Goal: Communication & Community: Answer question/provide support

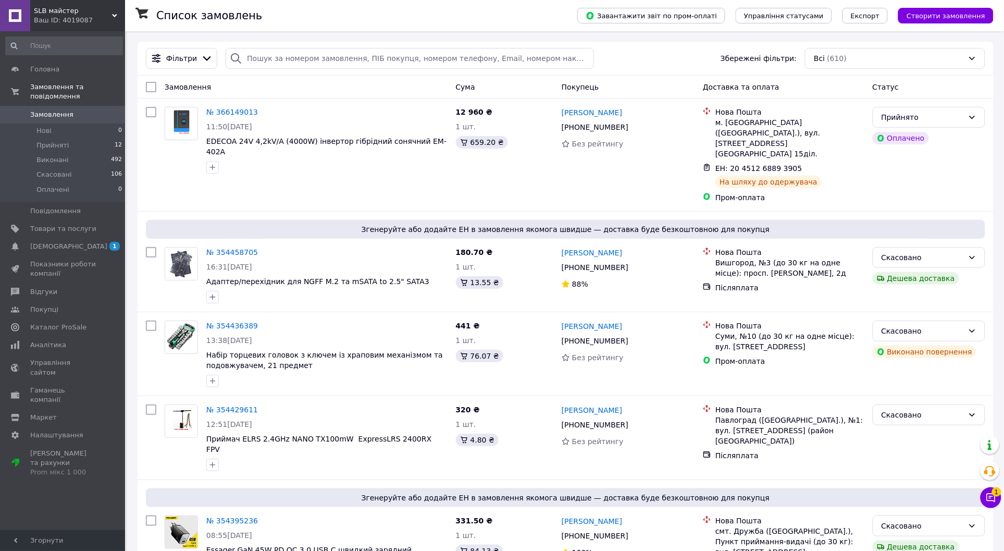
click at [985, 502] on button "Чат з покупцем 1" at bounding box center [990, 497] width 21 height 21
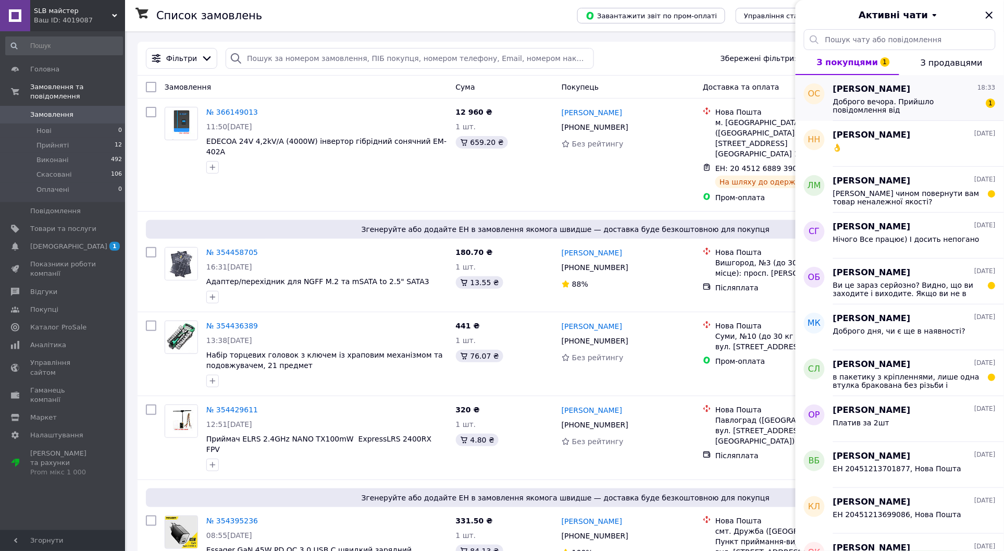
click at [888, 105] on span "Доброго вечора. Прийшло повідомлення від [GEOGRAPHIC_DATA], але там чомусь пишу…" at bounding box center [907, 105] width 148 height 17
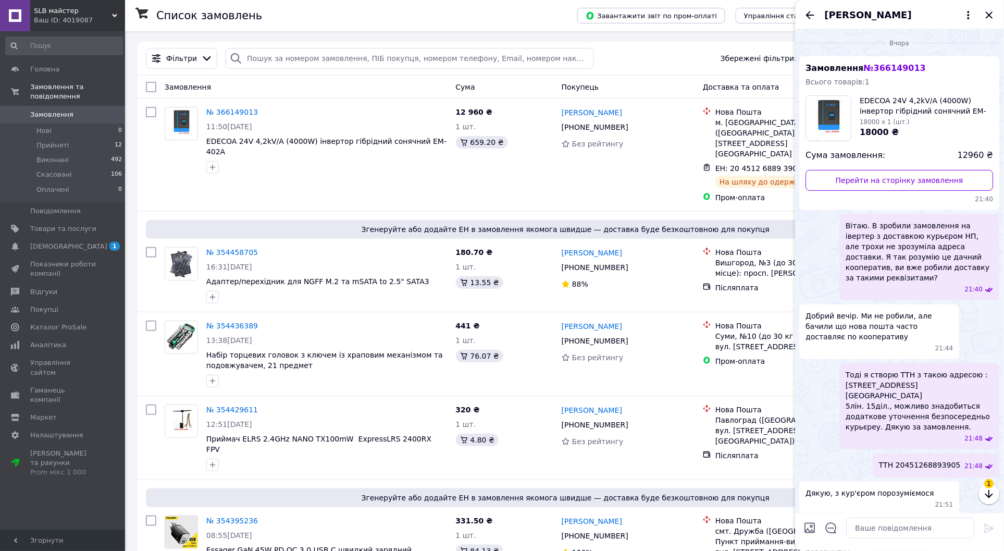
scroll to position [195, 0]
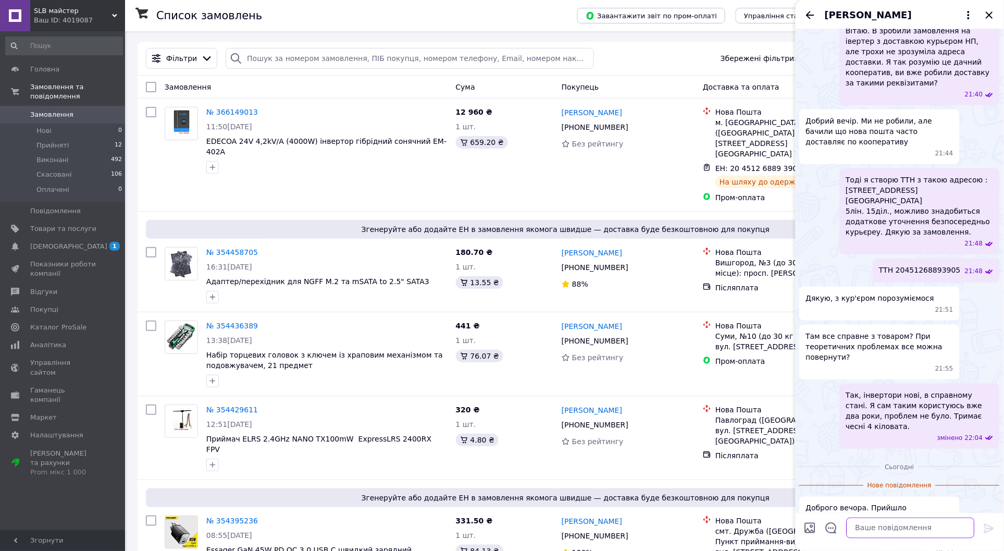
click at [883, 525] on textarea at bounding box center [911, 527] width 128 height 21
drag, startPoint x: 861, startPoint y: 524, endPoint x: 817, endPoint y: 535, distance: 45.6
click at [817, 535] on div "Lj,hjuj Lj,hjuj" at bounding box center [900, 527] width 200 height 29
click at [914, 528] on textarea "Доброго дня." at bounding box center [900, 527] width 149 height 21
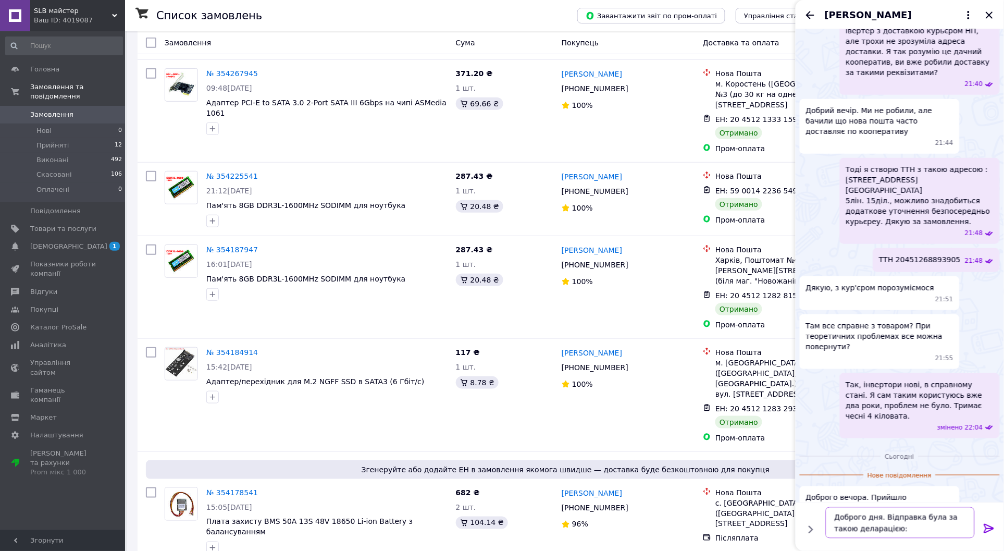
scroll to position [0, 0]
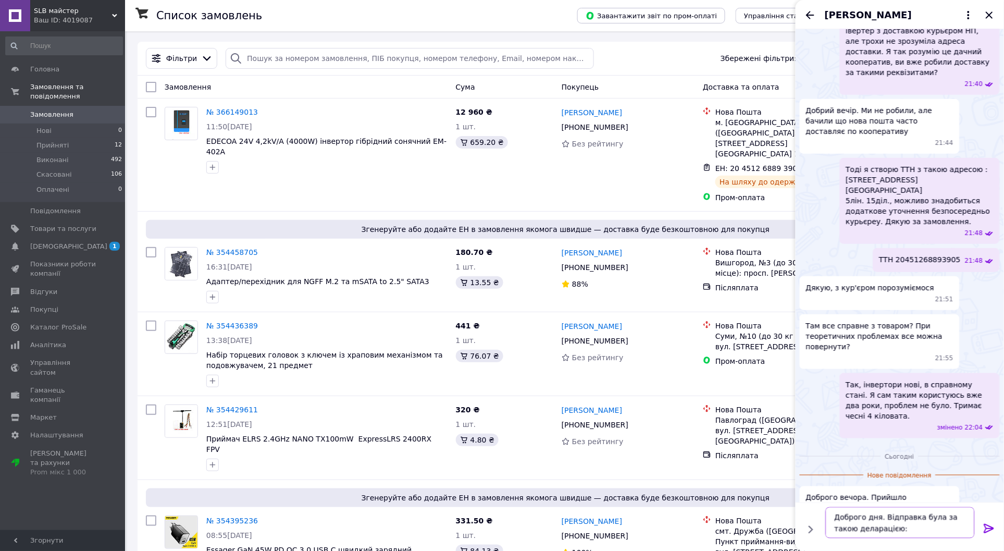
type textarea "Доброго дня. Відправка була за такою деларацією:"
click at [990, 529] on icon at bounding box center [989, 528] width 10 height 9
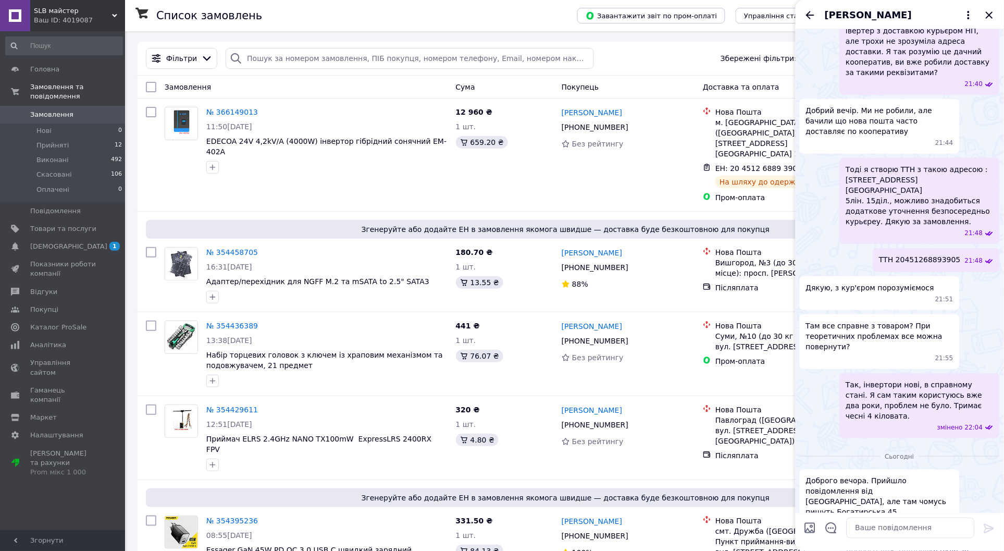
scroll to position [227, 0]
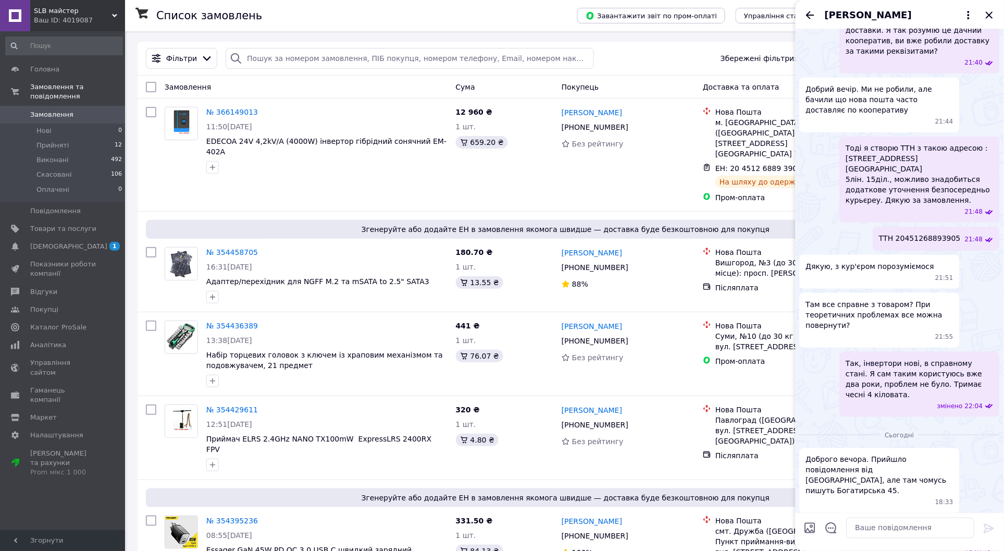
click at [809, 527] on input "Завантажити файли" at bounding box center [810, 527] width 13 height 13
type input "C:\fakepath\declaration__366149013_001.jpg"
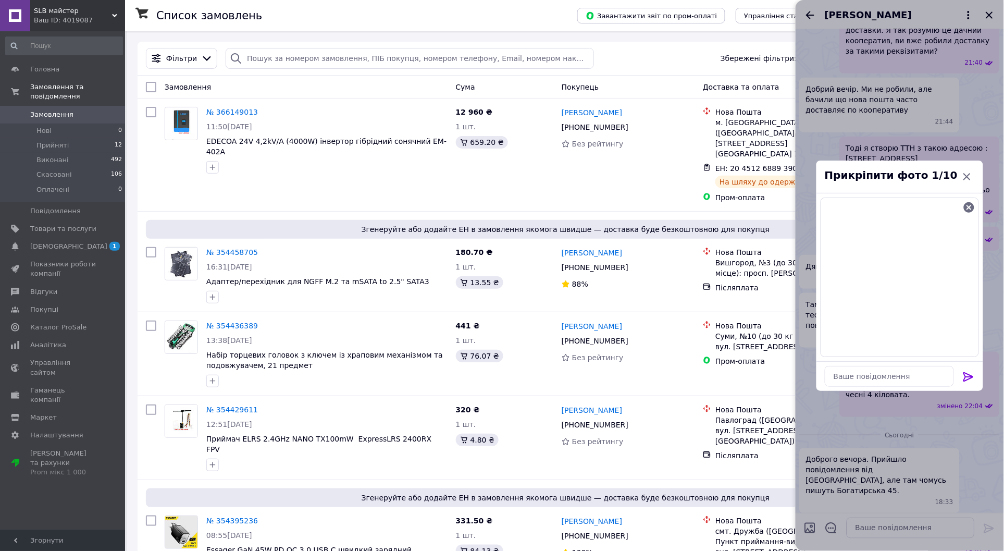
click at [969, 372] on icon at bounding box center [968, 376] width 13 height 13
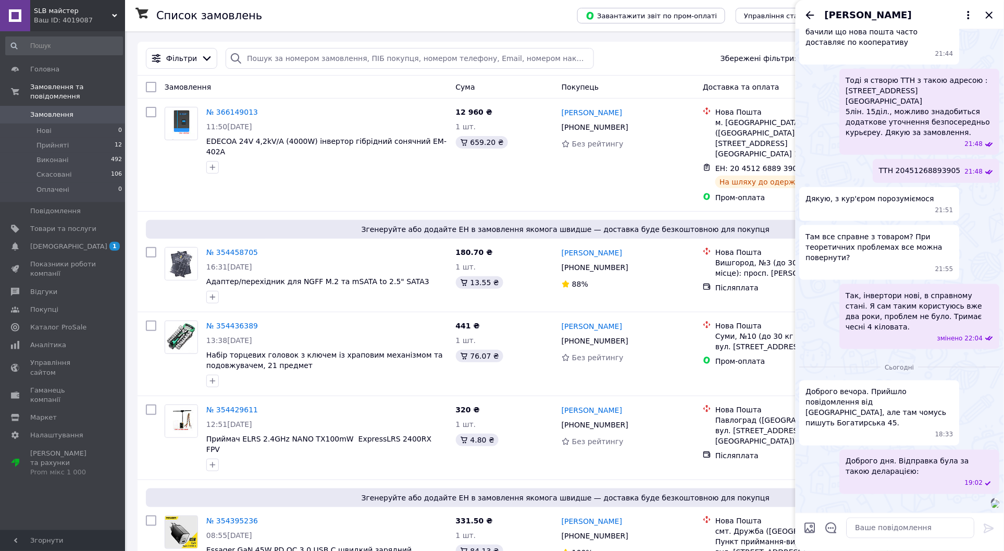
scroll to position [388, 0]
click at [894, 530] on textarea at bounding box center [911, 527] width 128 height 21
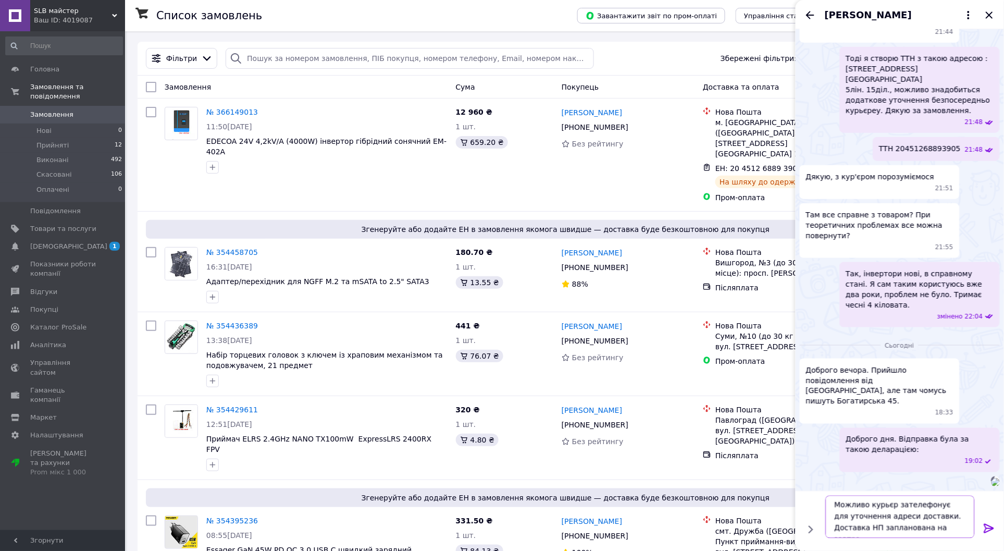
type textarea "Можливо курьєр зателефонує для уточнення адреси доставки. Доставка НП запланова…"
click at [990, 529] on icon at bounding box center [989, 528] width 10 height 9
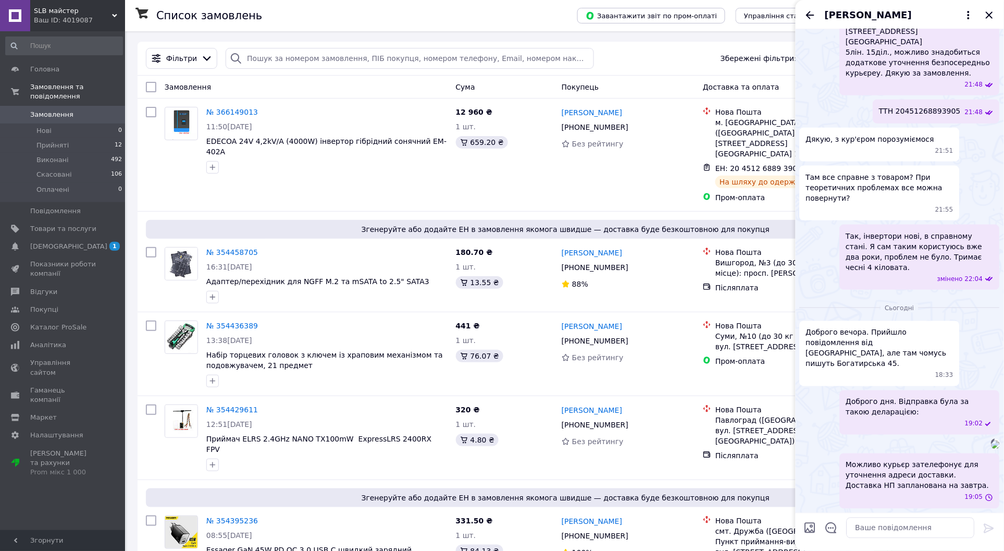
scroll to position [446, 0]
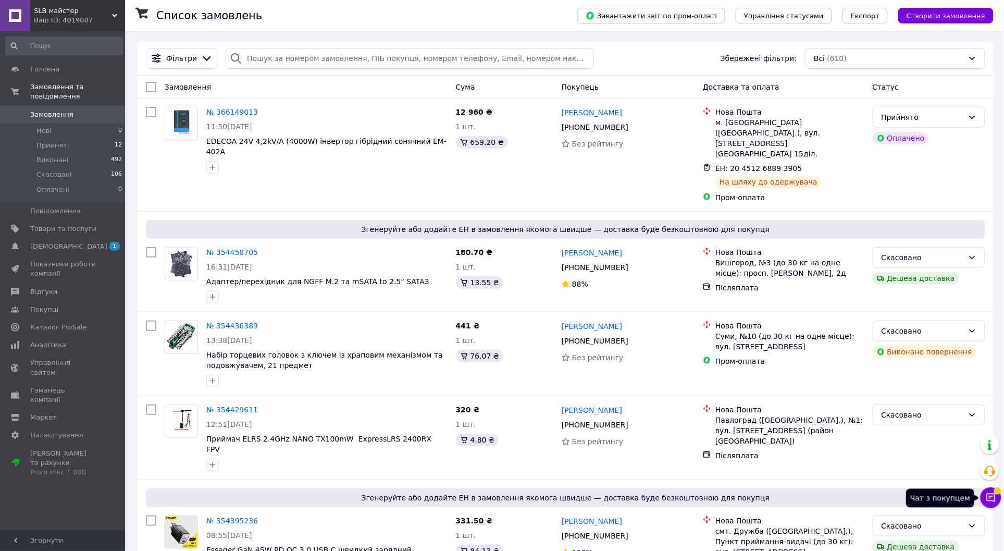
click at [993, 498] on icon at bounding box center [991, 497] width 10 height 10
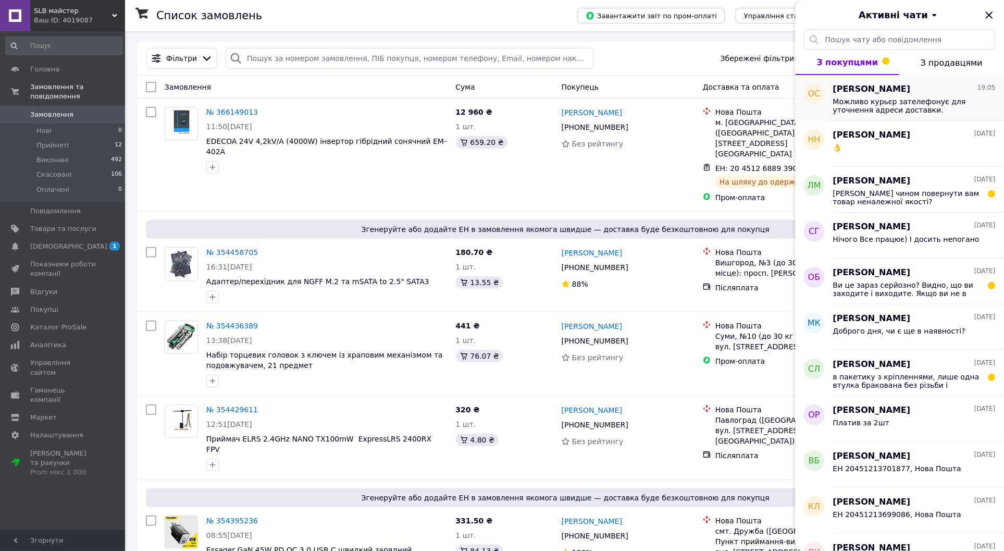
click at [900, 107] on span "Можливо курьєр зателефонує для уточнення адреси доставки. Доставка НП запланова…" at bounding box center [907, 105] width 148 height 17
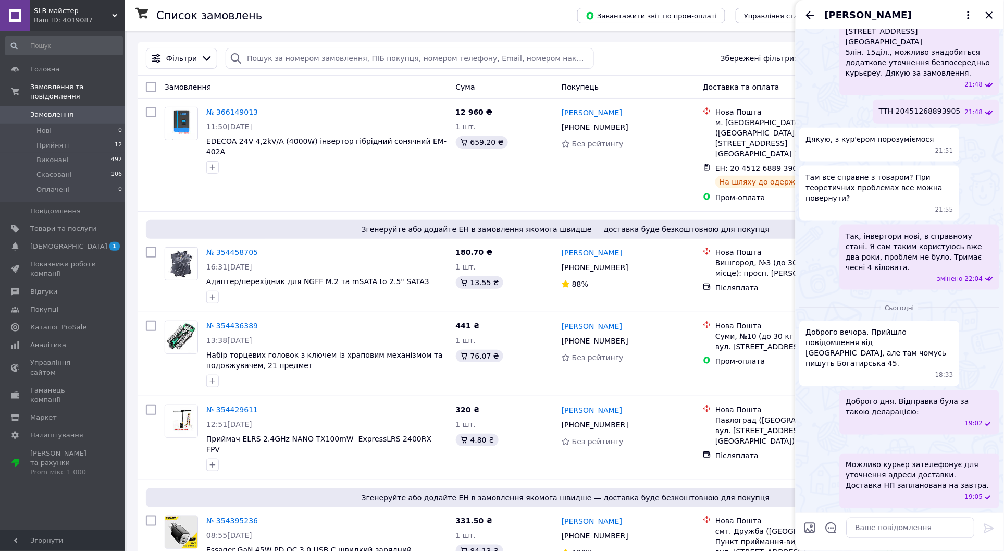
scroll to position [446, 0]
drag, startPoint x: 896, startPoint y: 466, endPoint x: 245, endPoint y: 110, distance: 741.6
click at [245, 110] on link "№ 366149013" at bounding box center [232, 112] width 52 height 8
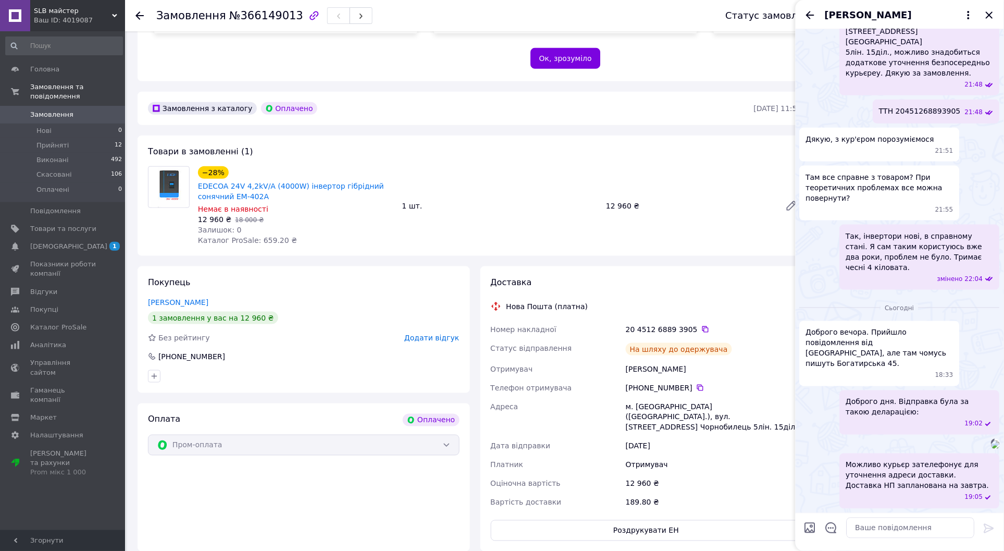
scroll to position [289, 0]
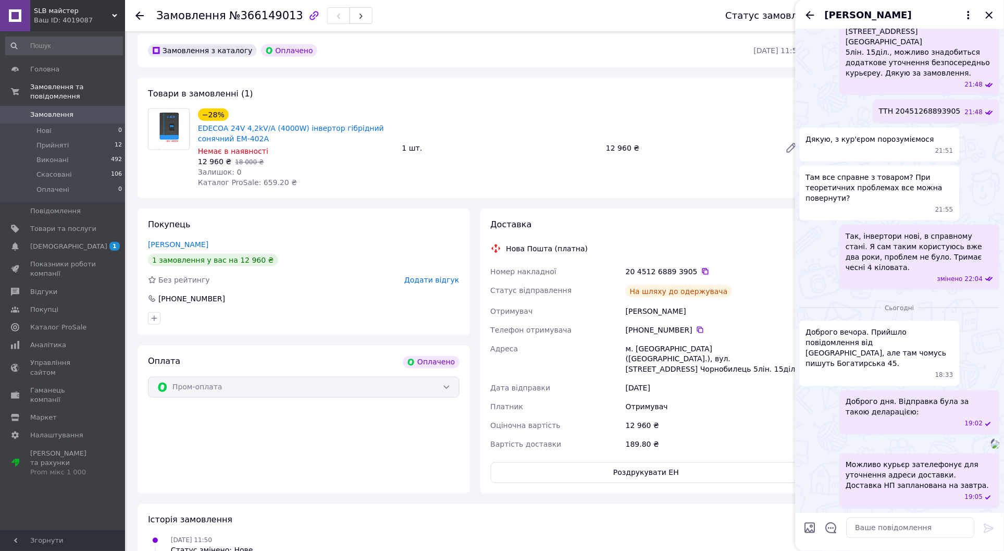
click at [701, 267] on icon at bounding box center [705, 271] width 8 height 8
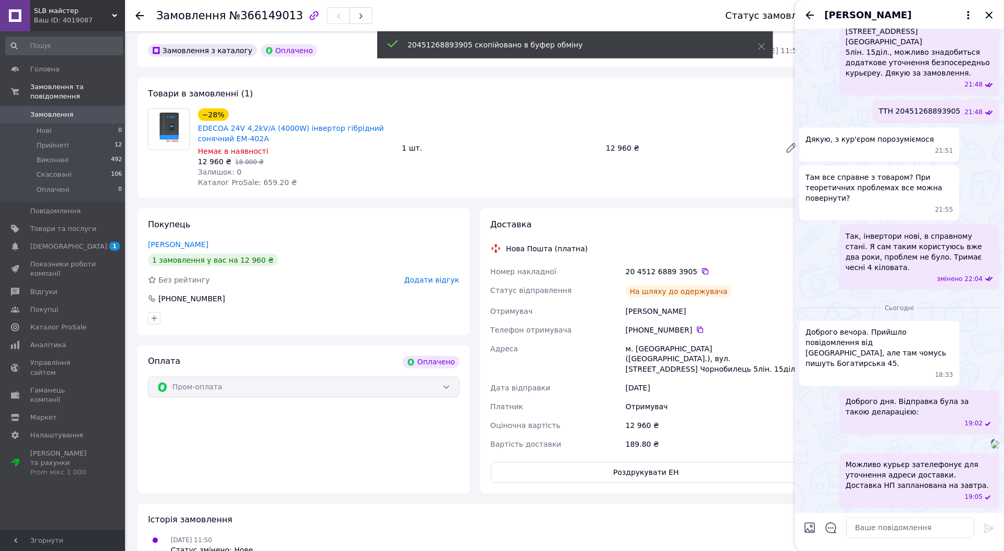
scroll to position [405, 0]
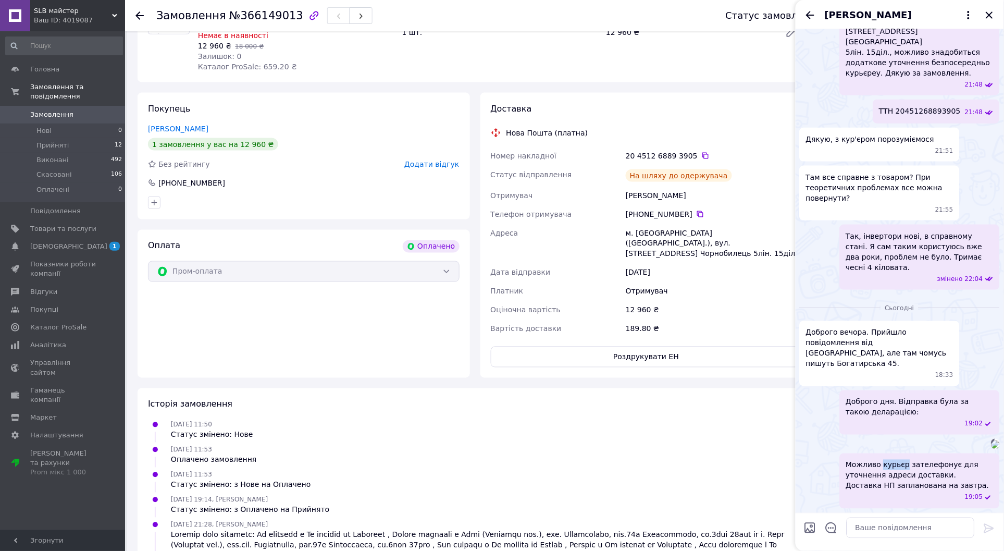
drag, startPoint x: 881, startPoint y: 467, endPoint x: 903, endPoint y: 467, distance: 21.4
click at [903, 467] on span "Можливо курьєр зателефонує для уточнення адреси доставки. Доставка НП запланова…" at bounding box center [919, 474] width 147 height 31
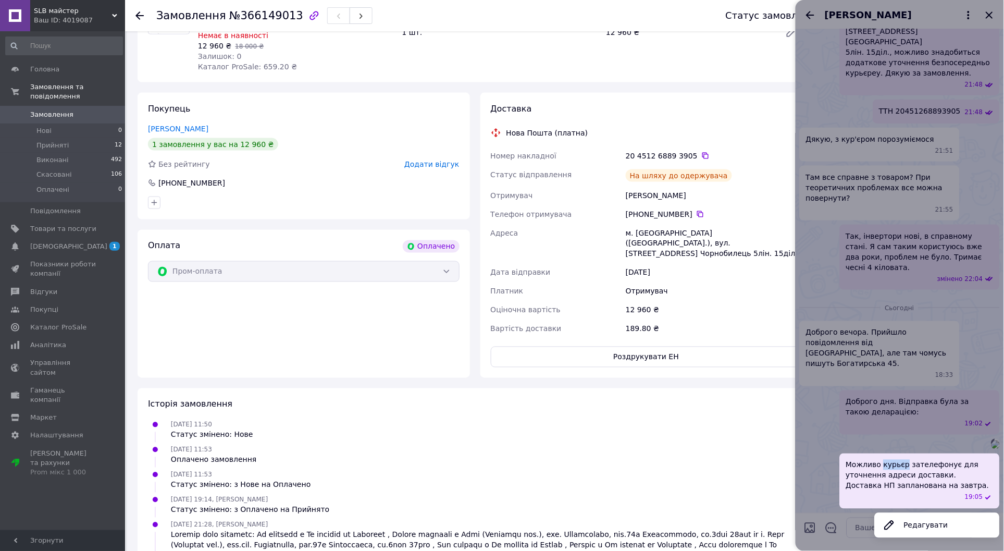
copy span "курьєр"
click at [931, 479] on span "Можливо курьєр зателефонує для уточнення адреси доставки. Доставка НП запланова…" at bounding box center [919, 474] width 147 height 31
click at [917, 521] on button "Редагувати" at bounding box center [937, 525] width 125 height 21
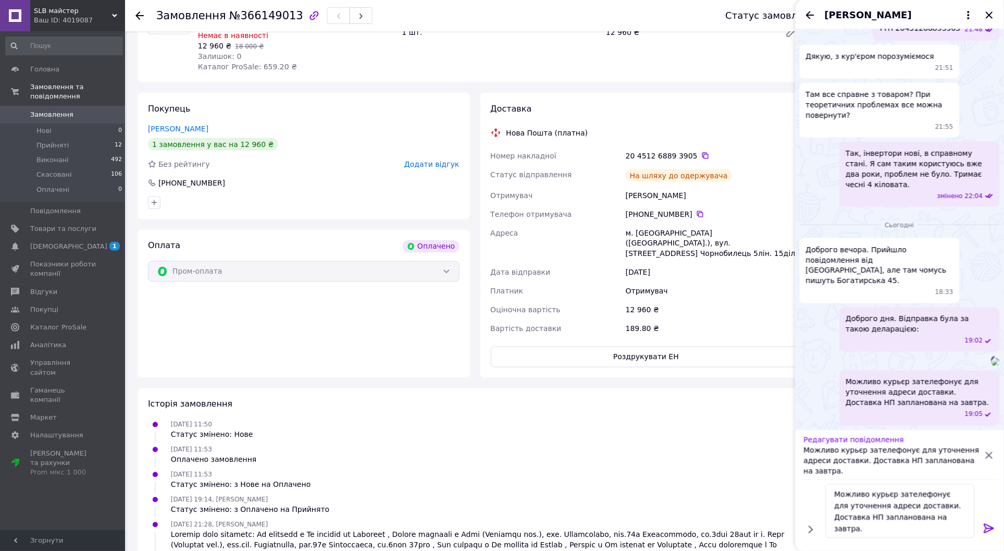
drag, startPoint x: 852, startPoint y: 463, endPoint x: 855, endPoint y: 468, distance: 6.1
click at [853, 465] on p "Можливо курьєр зателефонує для уточнення адреси доставки. Доставка НП запланова…" at bounding box center [893, 460] width 179 height 31
click at [854, 460] on p "Можливо курьєр зателефонує для уточнення адреси доставки. Доставка НП запланова…" at bounding box center [893, 460] width 179 height 31
click at [883, 494] on textarea "Можливо курьєр зателефонує для уточнення адреси доставки. Доставка НП запланова…" at bounding box center [900, 511] width 149 height 54
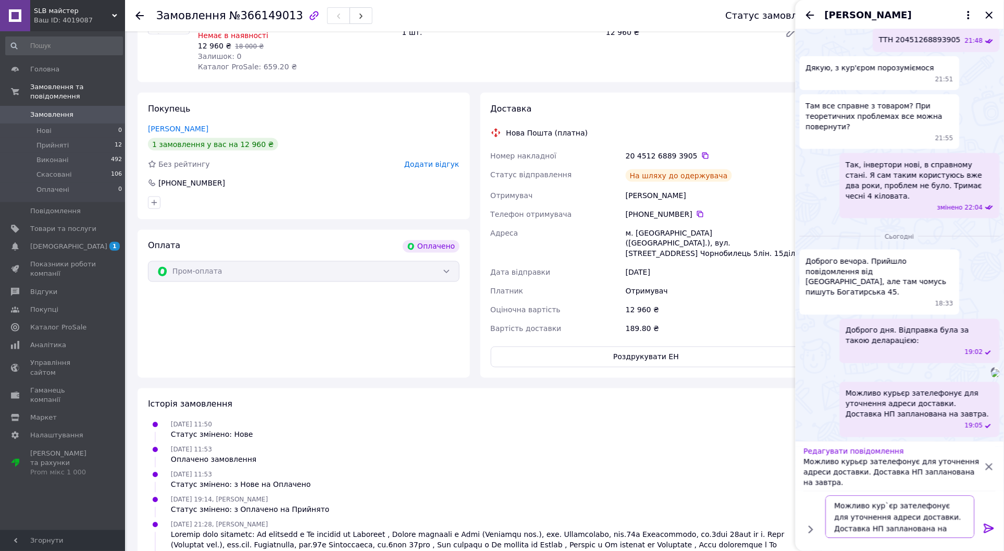
type textarea "Можливо кур`єр зателефонує для уточнення адреси доставки. Доставка НП запланова…"
click at [987, 531] on icon at bounding box center [989, 528] width 13 height 13
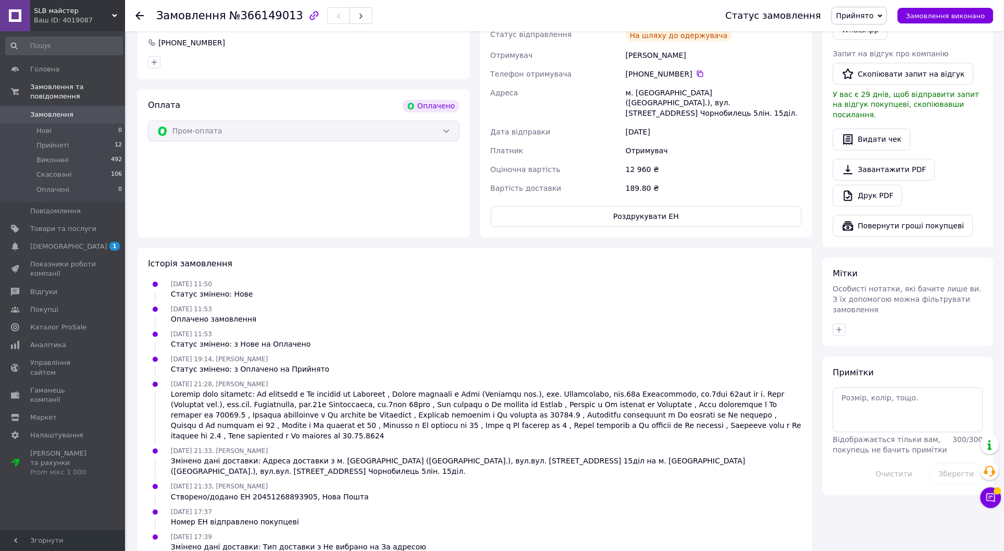
scroll to position [256, 0]
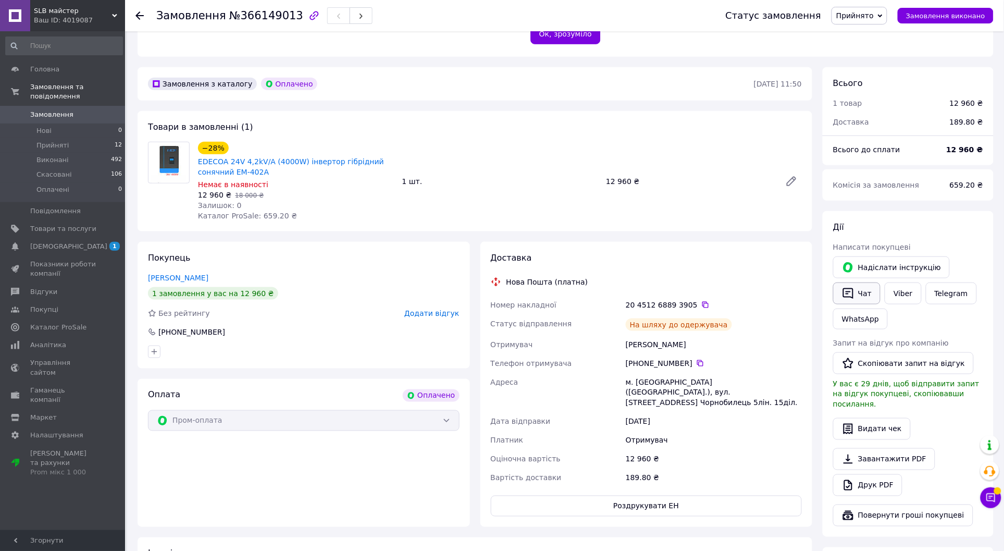
click at [868, 284] on button "Чат" at bounding box center [856, 293] width 47 height 22
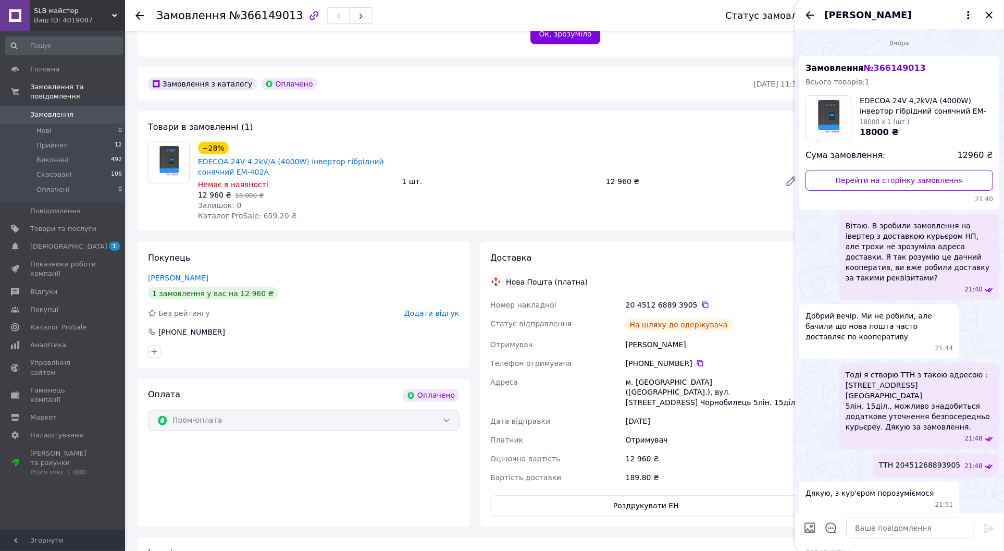
scroll to position [382, 0]
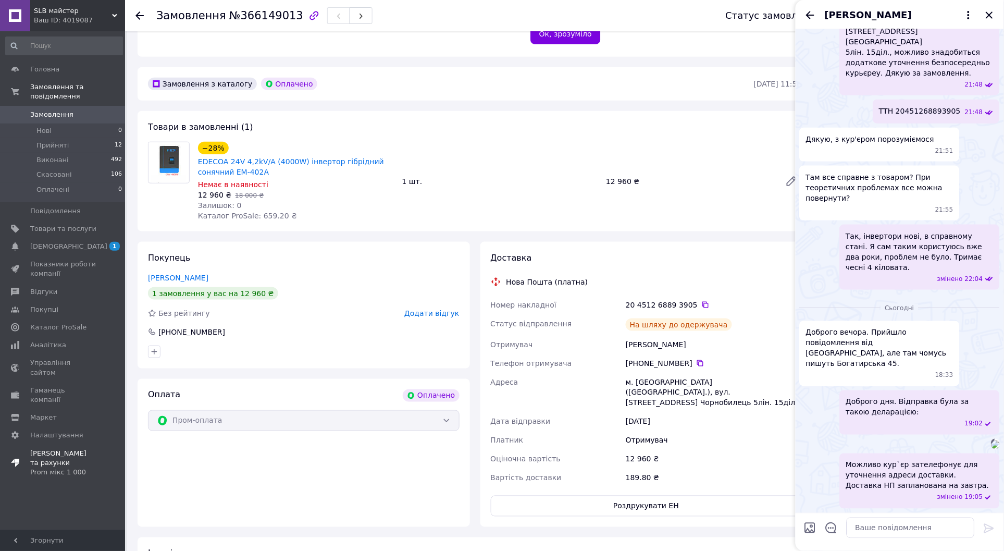
click at [44, 467] on div "Prom мікс 1 000" at bounding box center [63, 471] width 66 height 9
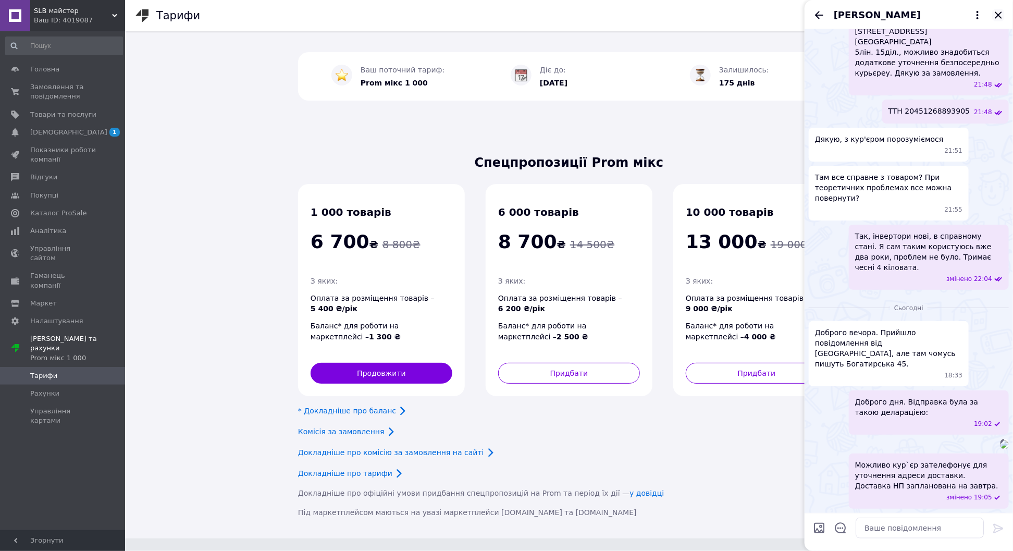
click at [1000, 13] on icon "Закрити" at bounding box center [998, 14] width 7 height 7
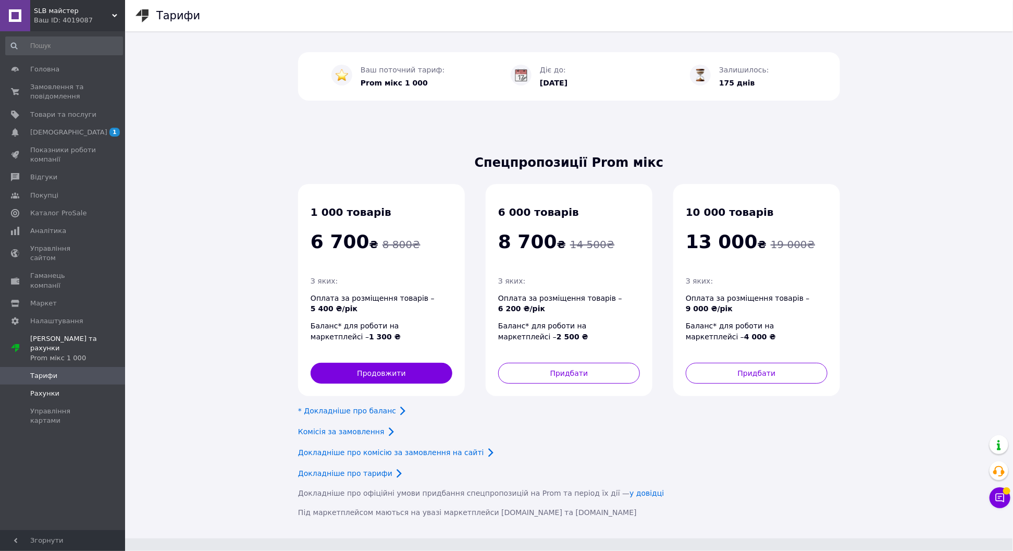
click at [45, 389] on span "Рахунки" at bounding box center [44, 393] width 29 height 9
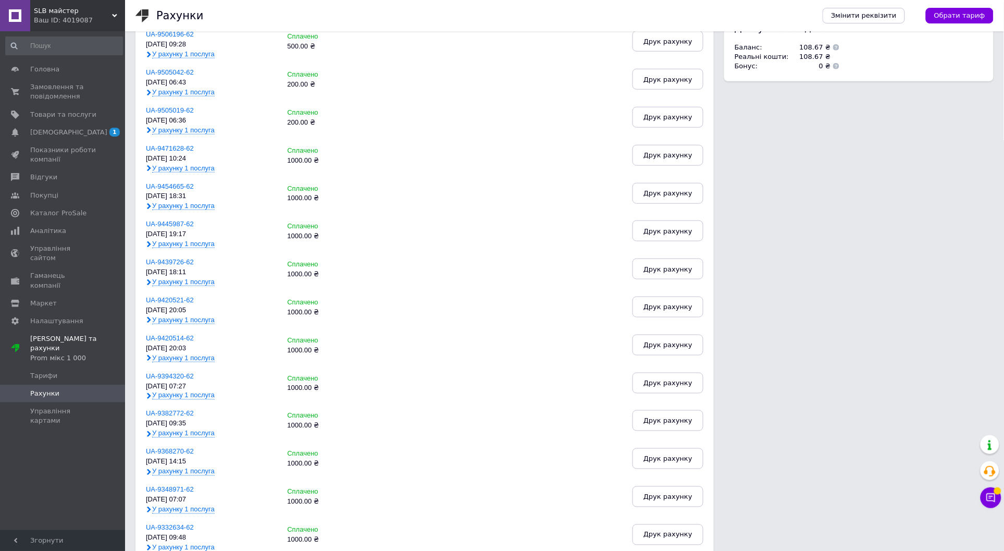
scroll to position [373, 0]
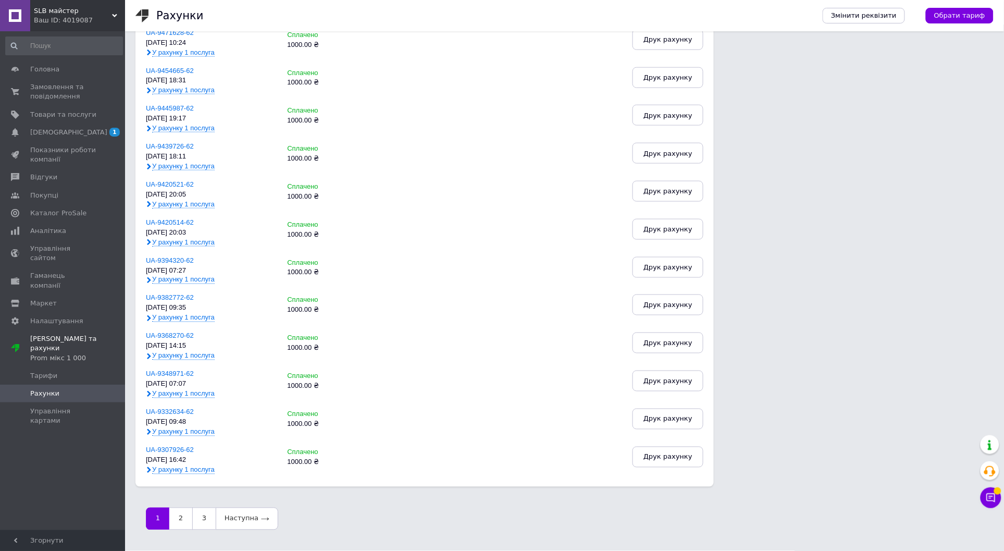
click at [939, 270] on div "Сплачені Рахунок Cума UA-10015272-62 [DATE] 10:41 У рахунку 1 послуга Сплачено …" at bounding box center [564, 105] width 858 height 872
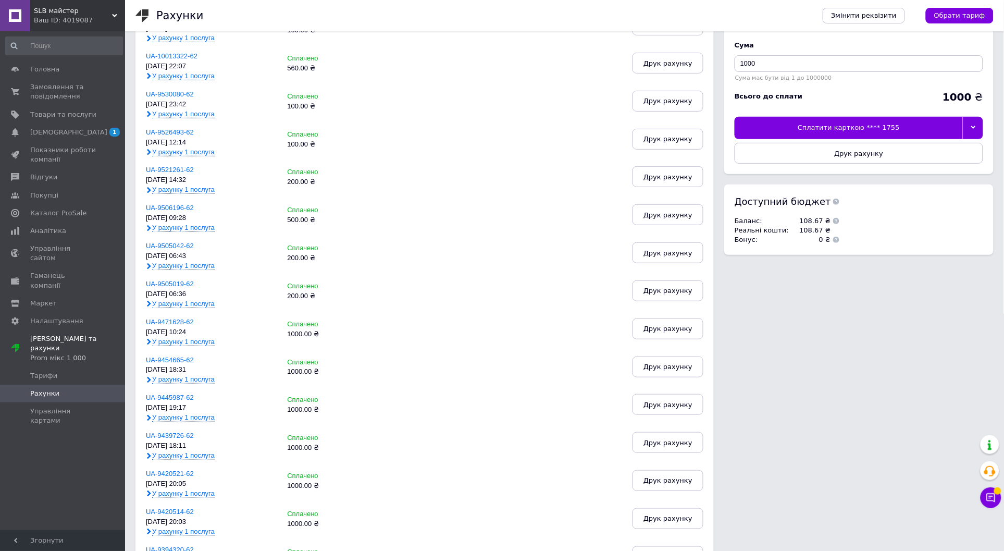
scroll to position [0, 0]
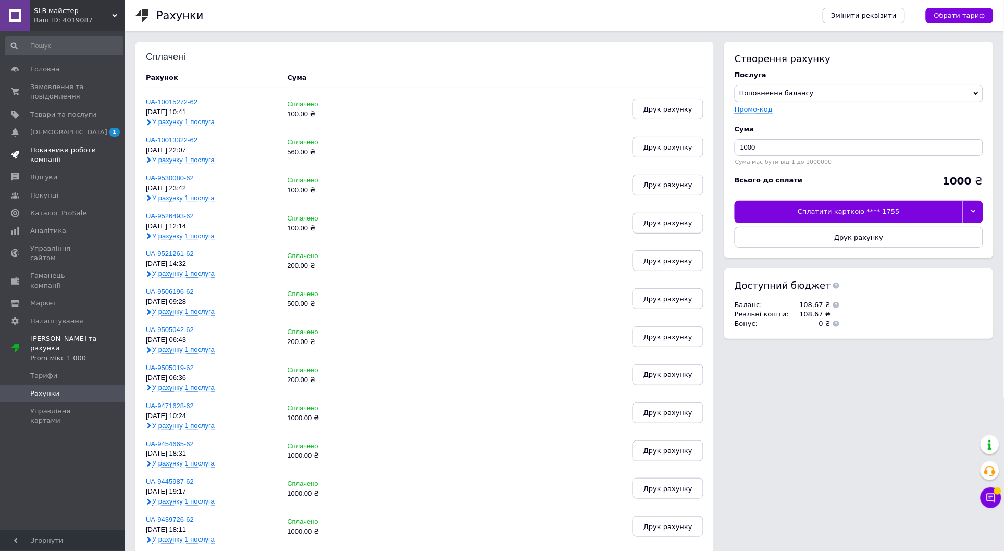
click at [55, 159] on span "Показники роботи компанії" at bounding box center [63, 154] width 66 height 19
